Goal: Task Accomplishment & Management: Complete application form

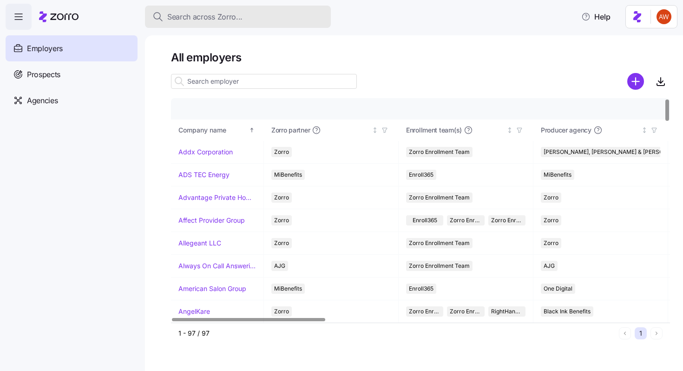
click at [209, 22] on span "Search across Zorro..." at bounding box center [204, 17] width 75 height 12
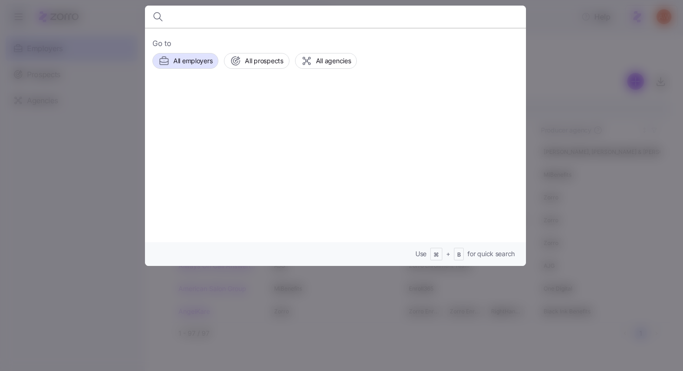
click at [238, 316] on div at bounding box center [341, 185] width 683 height 371
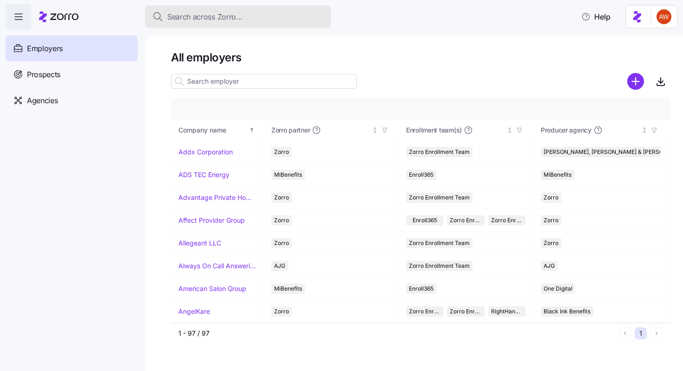
click at [223, 18] on span "Search across Zorro..." at bounding box center [204, 17] width 75 height 12
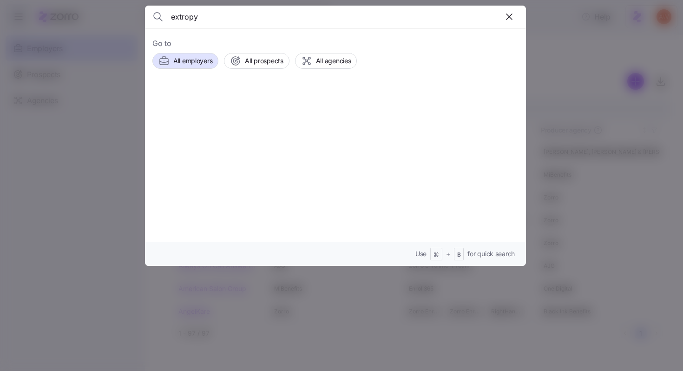
type input "extropy"
click at [235, 100] on span "Extropy" at bounding box center [245, 106] width 27 height 12
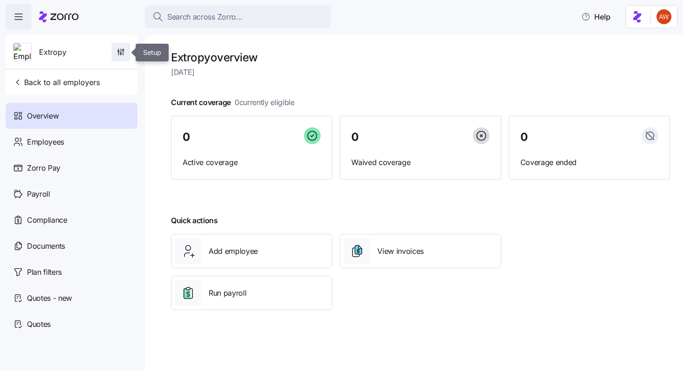
click at [116, 53] on icon "button" at bounding box center [120, 51] width 9 height 9
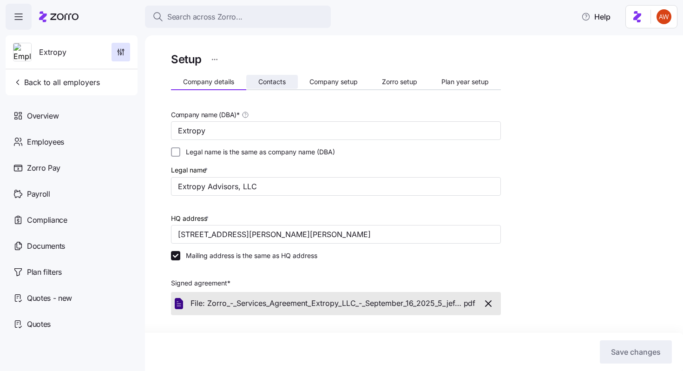
click at [267, 85] on span "Contacts" at bounding box center [271, 81] width 27 height 7
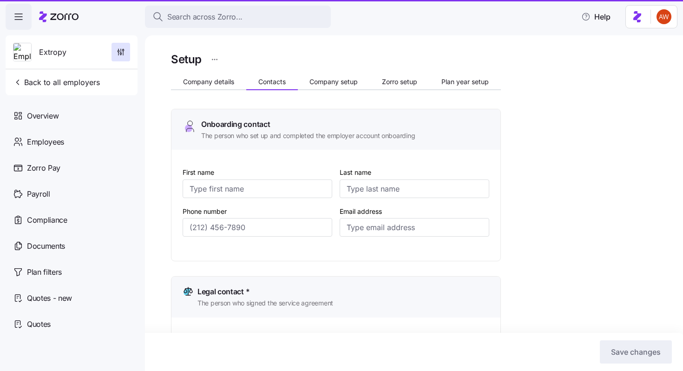
type input "April"
type input "Franklin"
type input "afranklin@hranew.com"
type input "Ravit"
type input "Gutman"
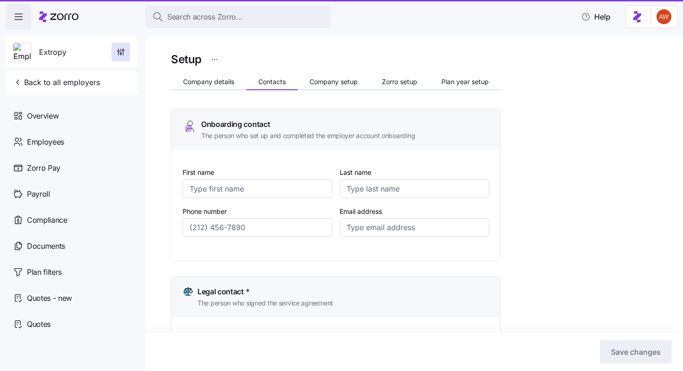
type input "rgutman@extropyadv.com"
type input "April"
type input "Franklin"
type input "afranklin@hranew.com"
type input "Meilyn"
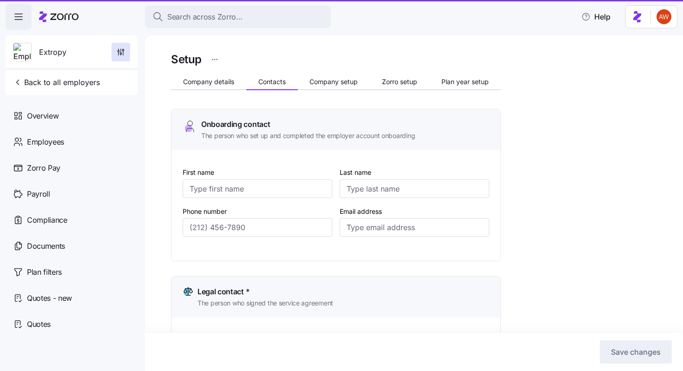
type input "Callego"
type input "mei@myomnifi.com"
type input "(443) 279-6246"
type input "(239) 961-5916"
type input "(443) 279-6246"
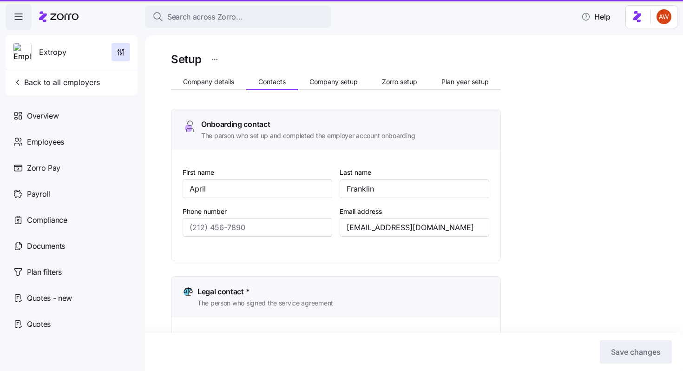
type input "(305) 402-4121"
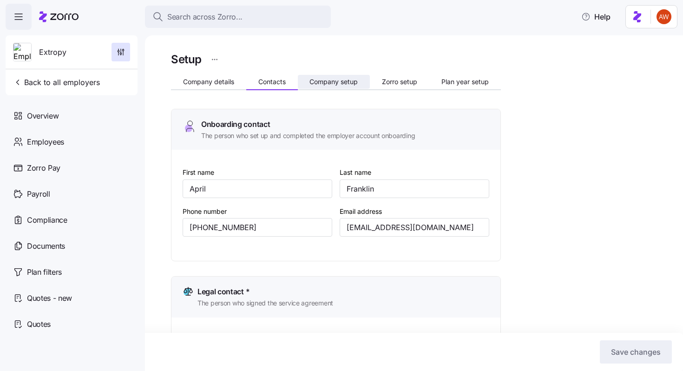
click at [339, 85] on span "Company setup" at bounding box center [333, 81] width 48 height 7
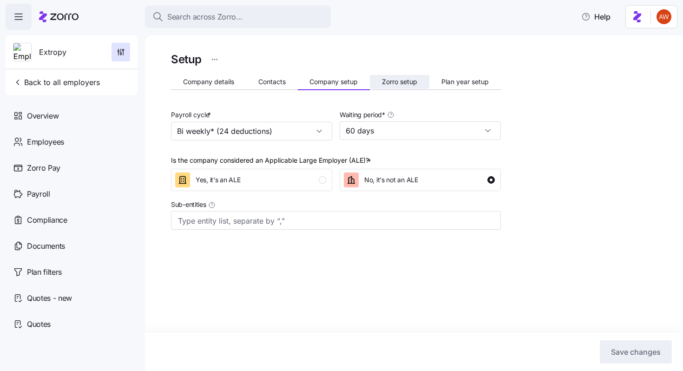
click at [394, 84] on span "Zorro setup" at bounding box center [399, 81] width 35 height 7
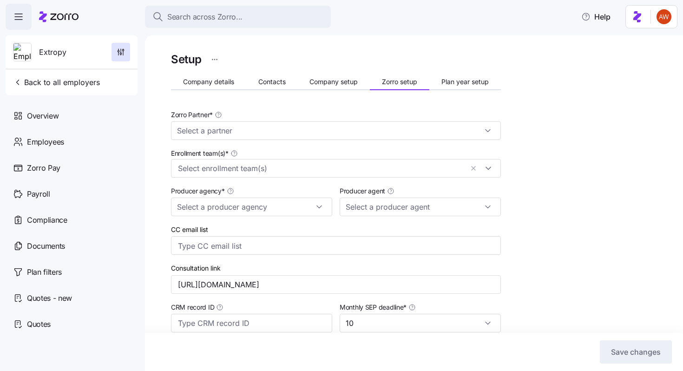
type input "Zorro"
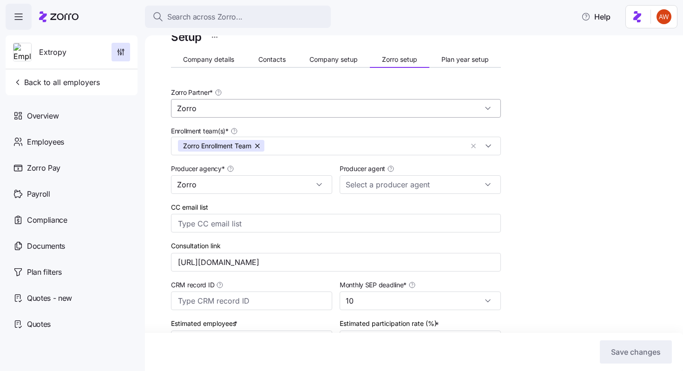
scroll to position [21, 0]
click at [274, 59] on span "Contacts" at bounding box center [271, 60] width 27 height 7
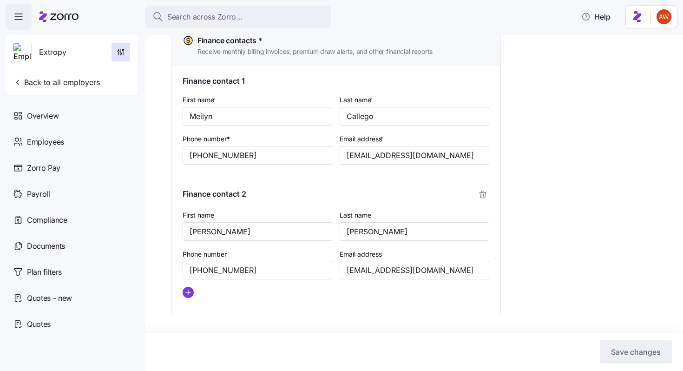
scroll to position [723, 0]
click at [71, 87] on span "Back to all employers" at bounding box center [56, 82] width 87 height 11
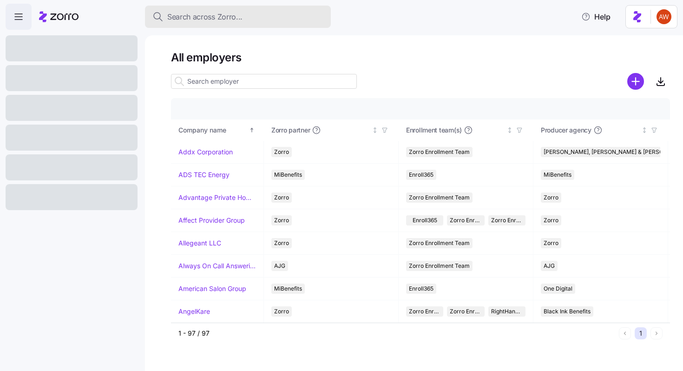
click at [231, 19] on span "Search across Zorro..." at bounding box center [204, 17] width 75 height 12
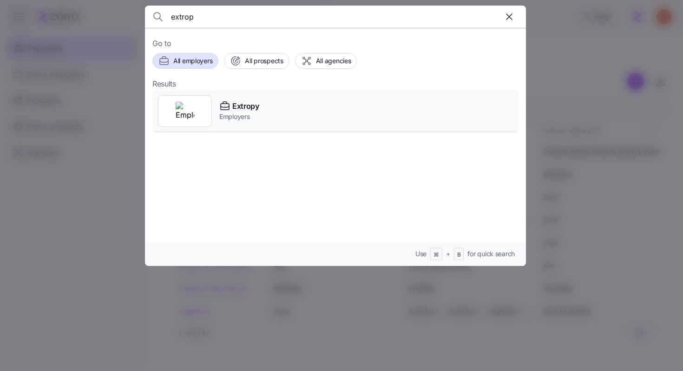
type input "extrop"
click at [236, 101] on span "Extropy" at bounding box center [245, 106] width 27 height 12
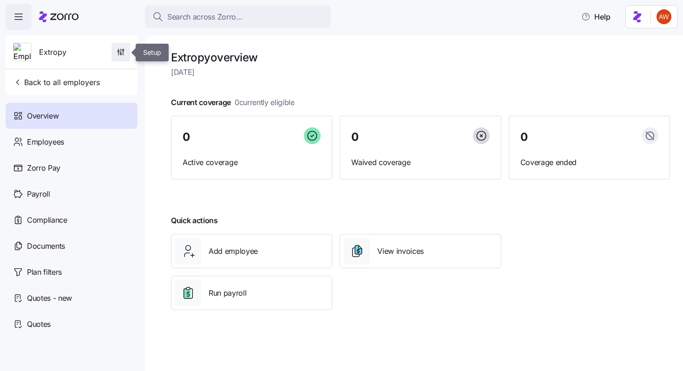
click at [124, 55] on icon "button" at bounding box center [120, 51] width 9 height 9
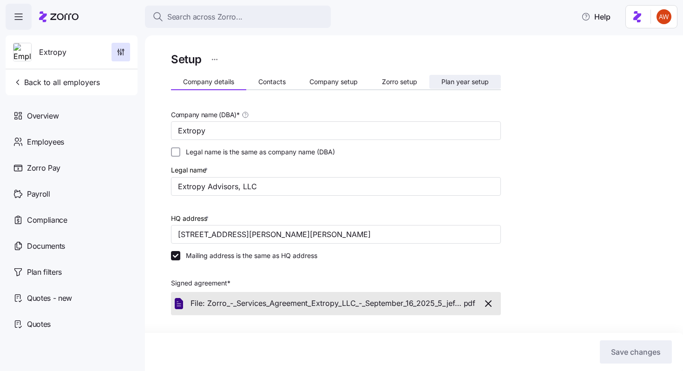
click at [456, 82] on span "Plan year setup" at bounding box center [464, 81] width 47 height 7
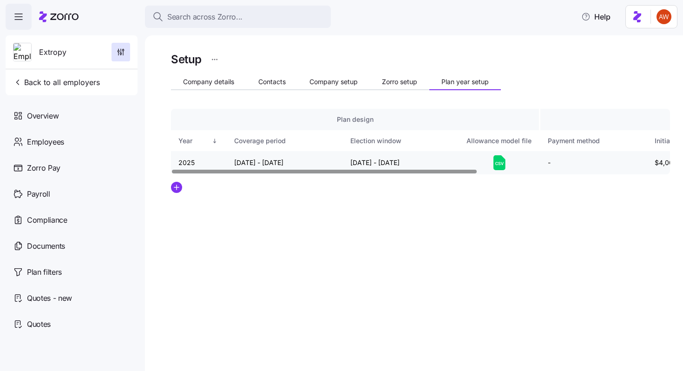
click at [496, 167] on icon at bounding box center [499, 162] width 12 height 15
click at [572, 161] on td "-" at bounding box center [593, 162] width 107 height 23
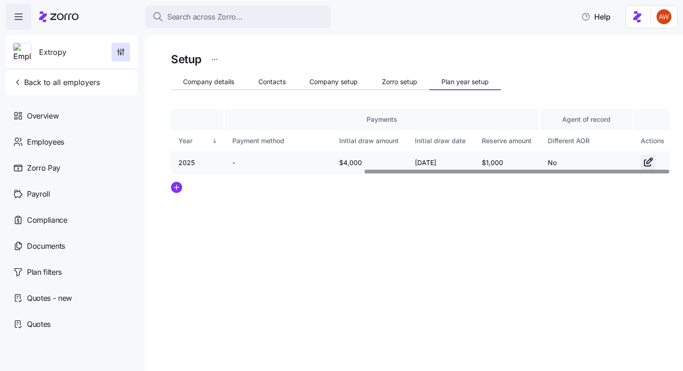
click at [645, 157] on icon "button" at bounding box center [647, 162] width 11 height 11
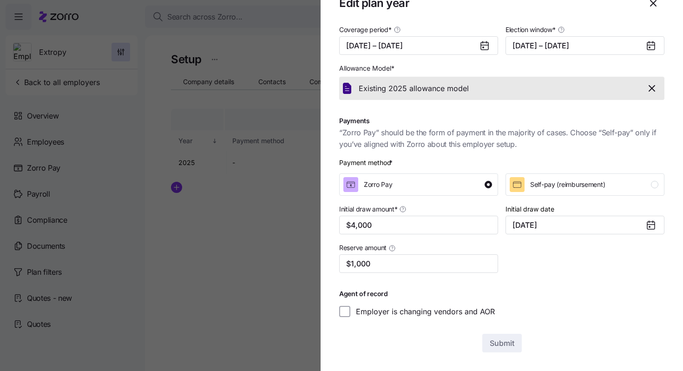
scroll to position [0, 0]
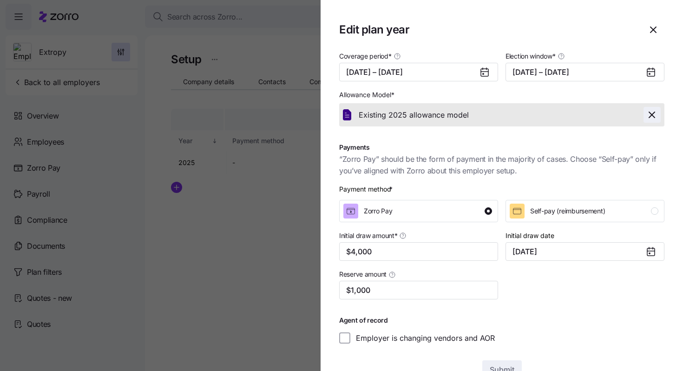
click at [652, 117] on icon "button" at bounding box center [651, 114] width 11 height 11
click at [503, 365] on span "Submit" at bounding box center [502, 369] width 25 height 11
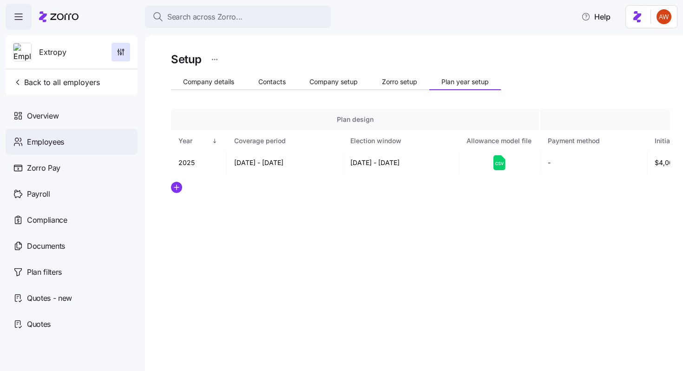
click at [66, 140] on div "Employees" at bounding box center [72, 142] width 132 height 26
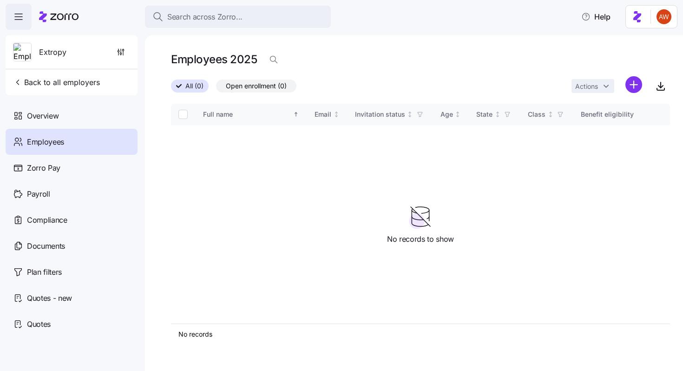
click at [626, 90] on html "Search across Zorro... Help Extropy Back to all employers Overview Employees Zo…" at bounding box center [341, 182] width 683 height 365
click at [609, 115] on div "Upload roster" at bounding box center [583, 109] width 58 height 11
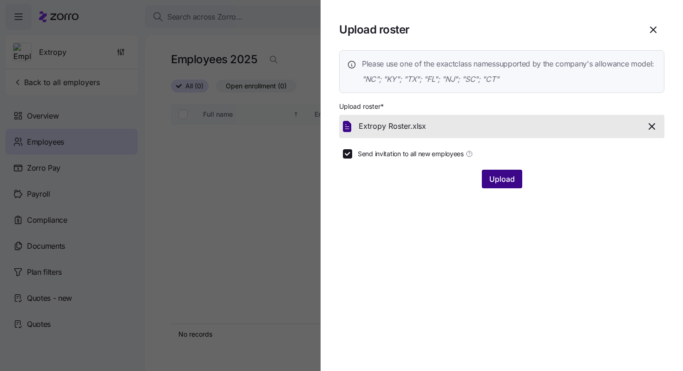
click at [512, 184] on span "Upload" at bounding box center [502, 178] width 26 height 11
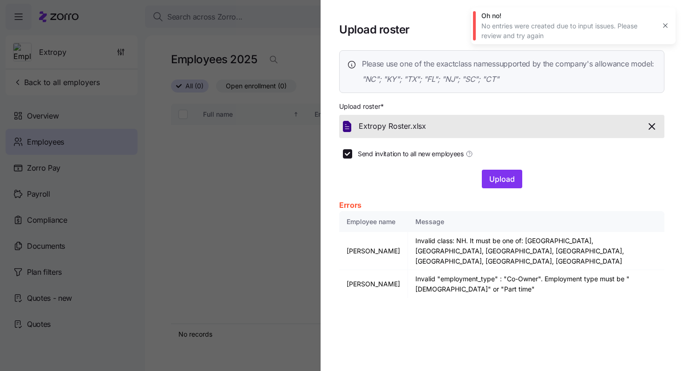
click at [662, 31] on button "button" at bounding box center [665, 25] width 13 height 13
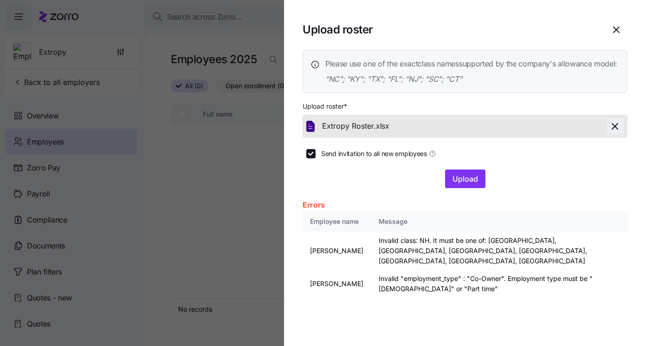
click at [620, 132] on icon "button" at bounding box center [615, 126] width 11 height 11
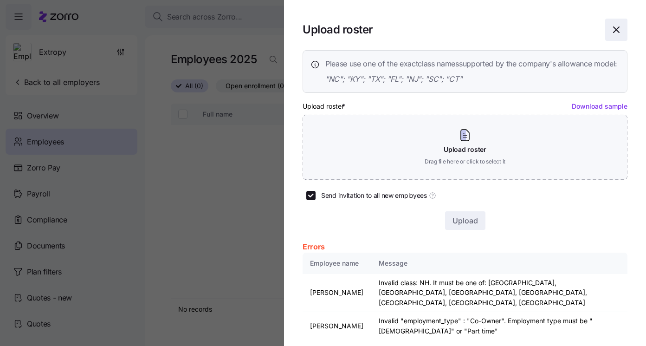
click at [618, 33] on icon "button" at bounding box center [616, 29] width 11 height 11
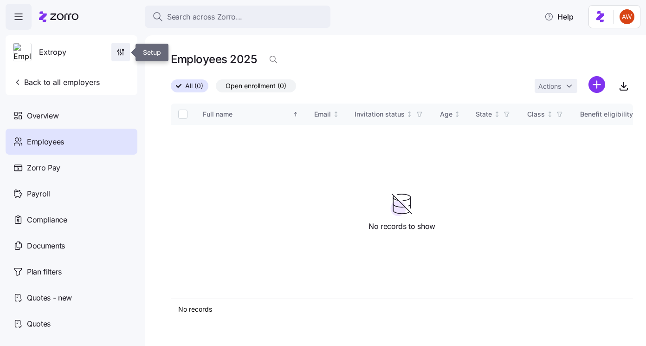
click at [123, 51] on icon "button" at bounding box center [120, 51] width 9 height 9
